Goal: Book appointment/travel/reservation

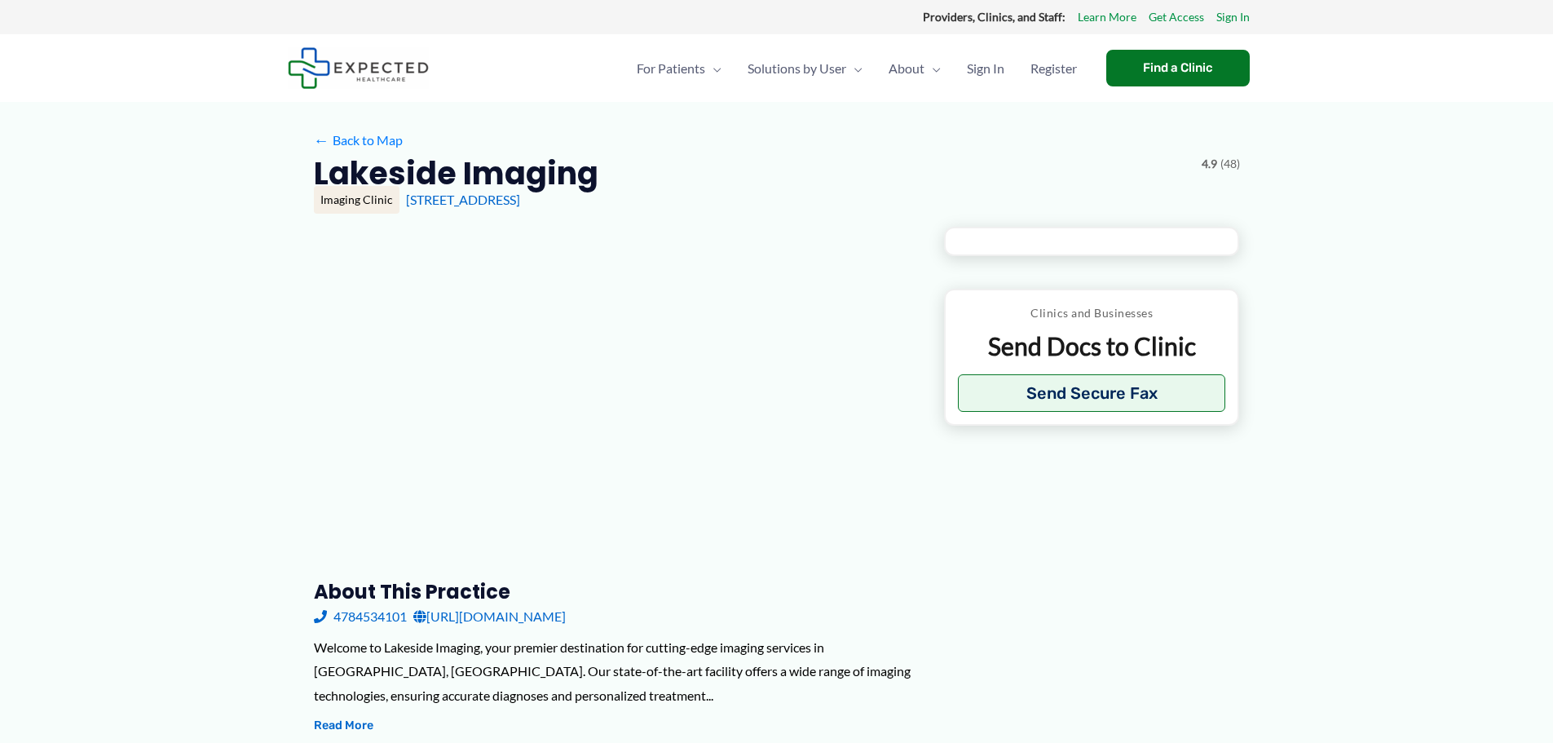
type input "**********"
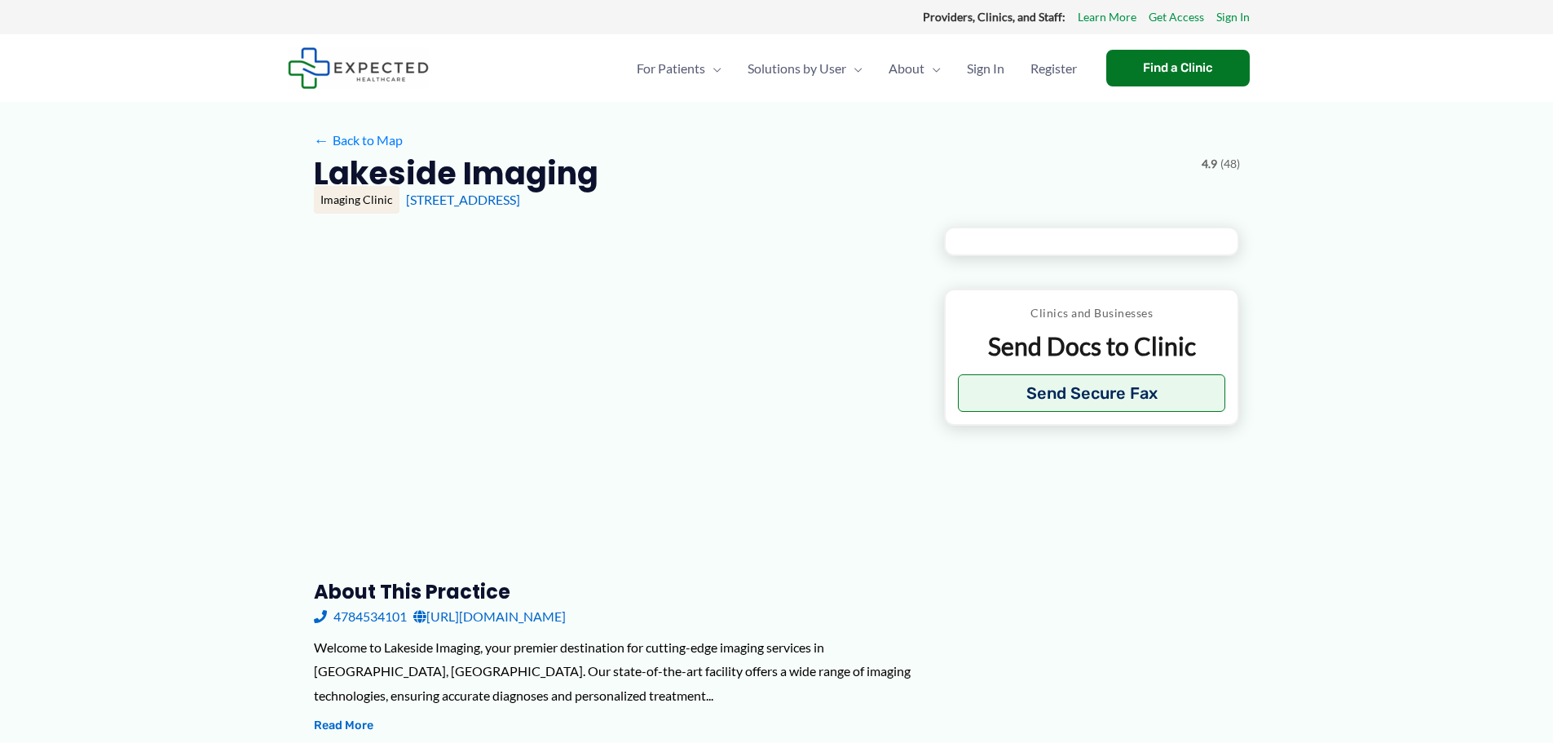
type input "**********"
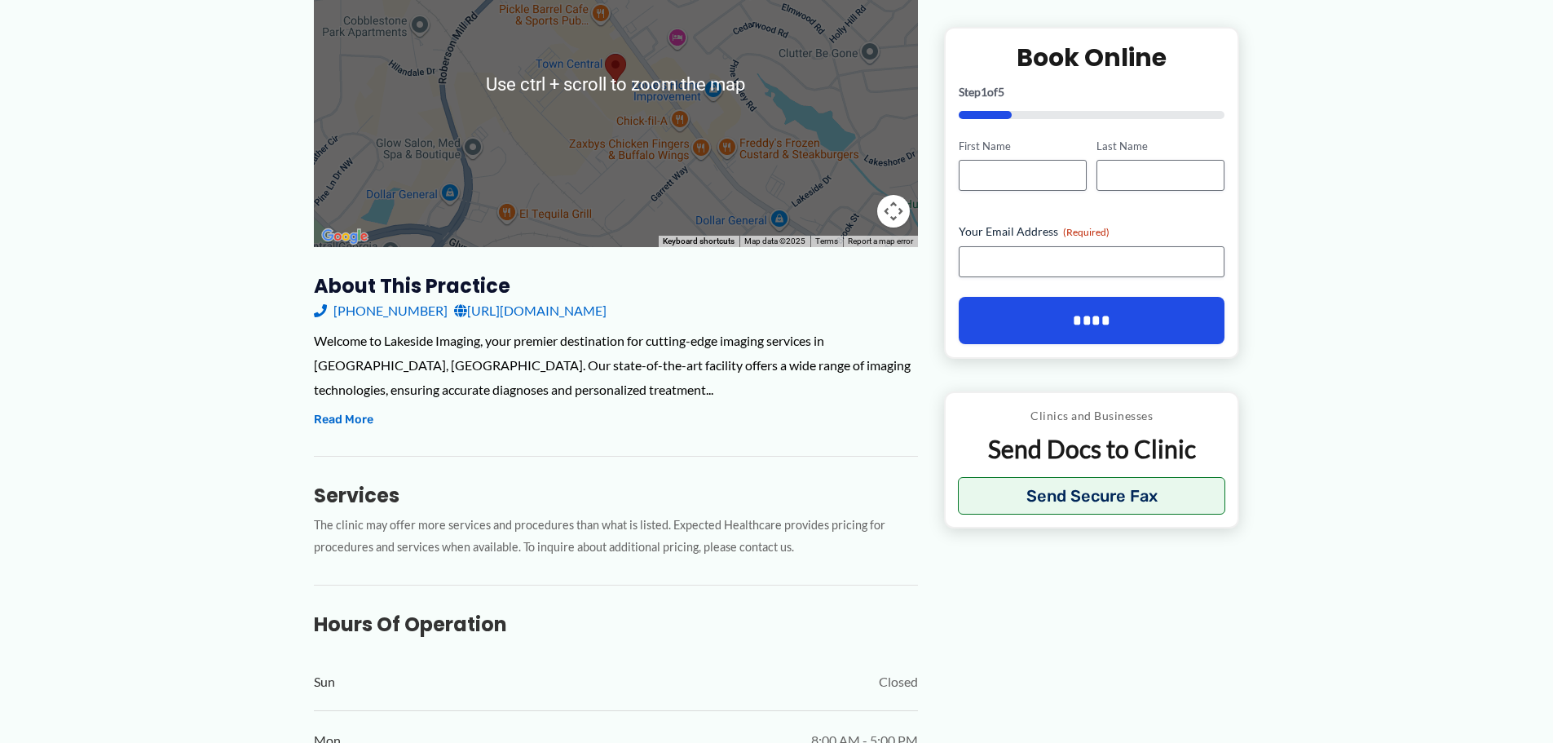
scroll to position [326, 0]
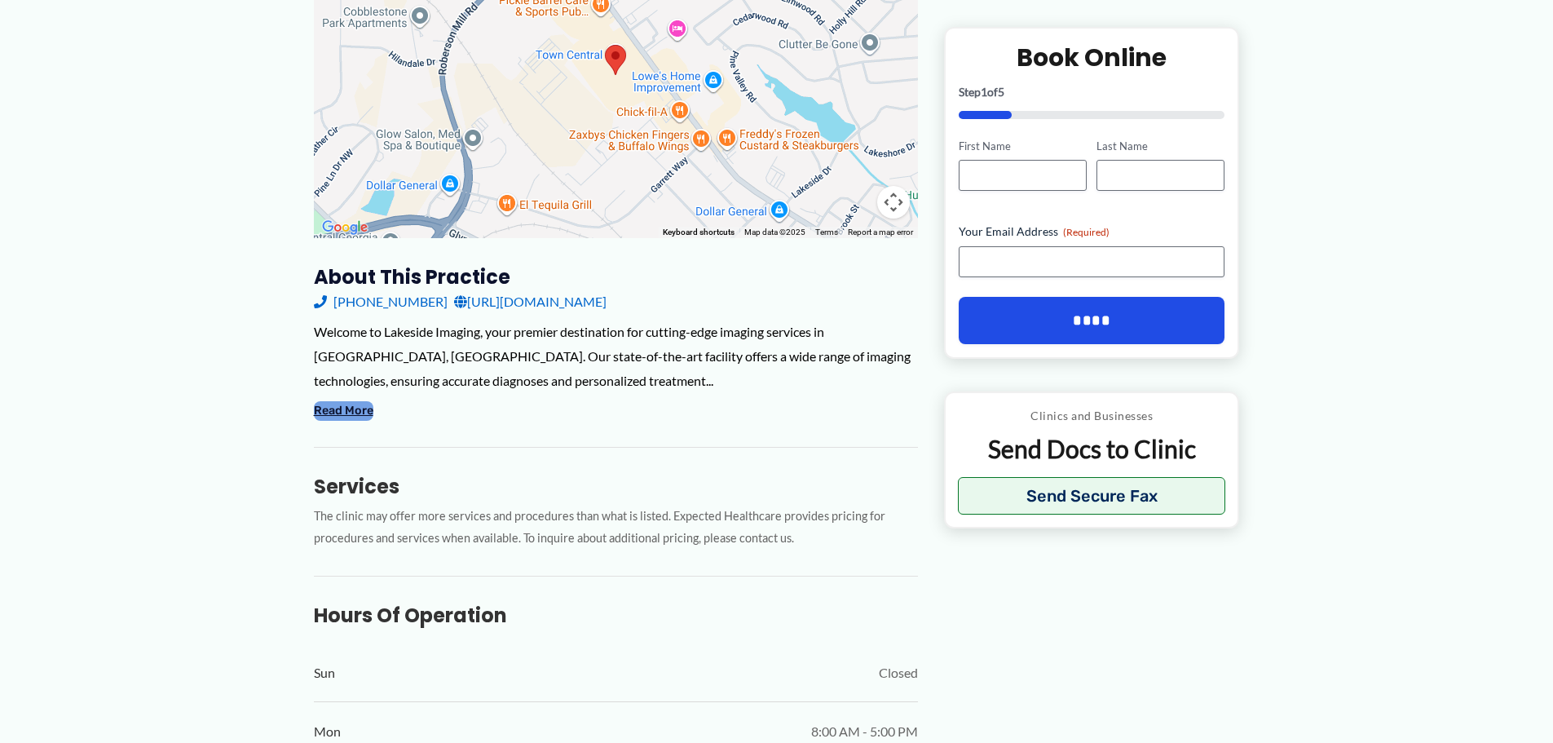
click at [333, 409] on button "Read More" at bounding box center [344, 411] width 60 height 20
